Goal: Obtain resource: Download file/media

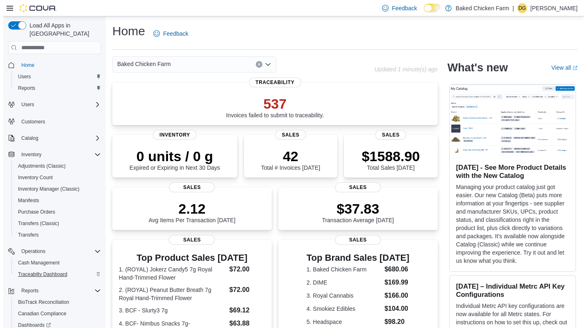
scroll to position [55, 0]
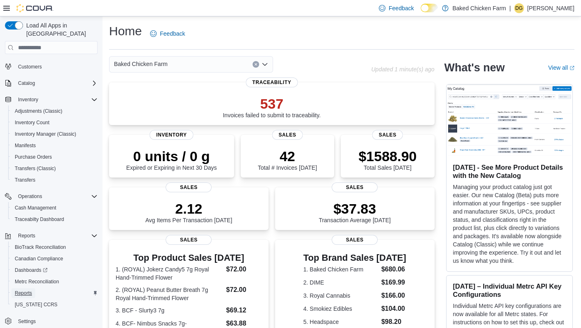
click at [28, 290] on span "Reports" at bounding box center [23, 293] width 17 height 7
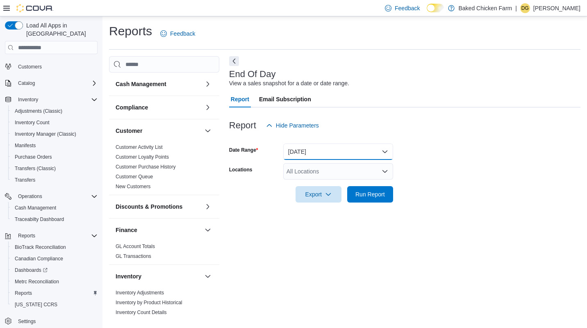
click at [381, 151] on button "[DATE]" at bounding box center [338, 152] width 110 height 16
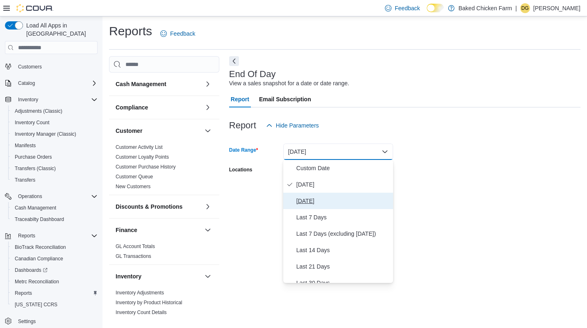
click at [324, 201] on span "[DATE]" at bounding box center [344, 201] width 94 height 10
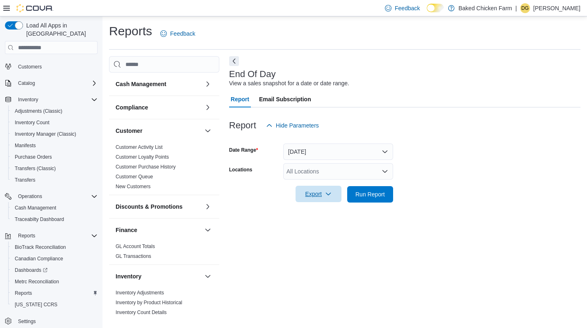
click at [331, 196] on icon "button" at bounding box center [328, 194] width 7 height 7
click at [318, 227] on span "Export to Pdf" at bounding box center [320, 227] width 37 height 7
click at [315, 194] on span "Export" at bounding box center [319, 194] width 36 height 16
click at [320, 228] on span "Export to Pdf" at bounding box center [320, 227] width 37 height 7
